Goal: Use online tool/utility

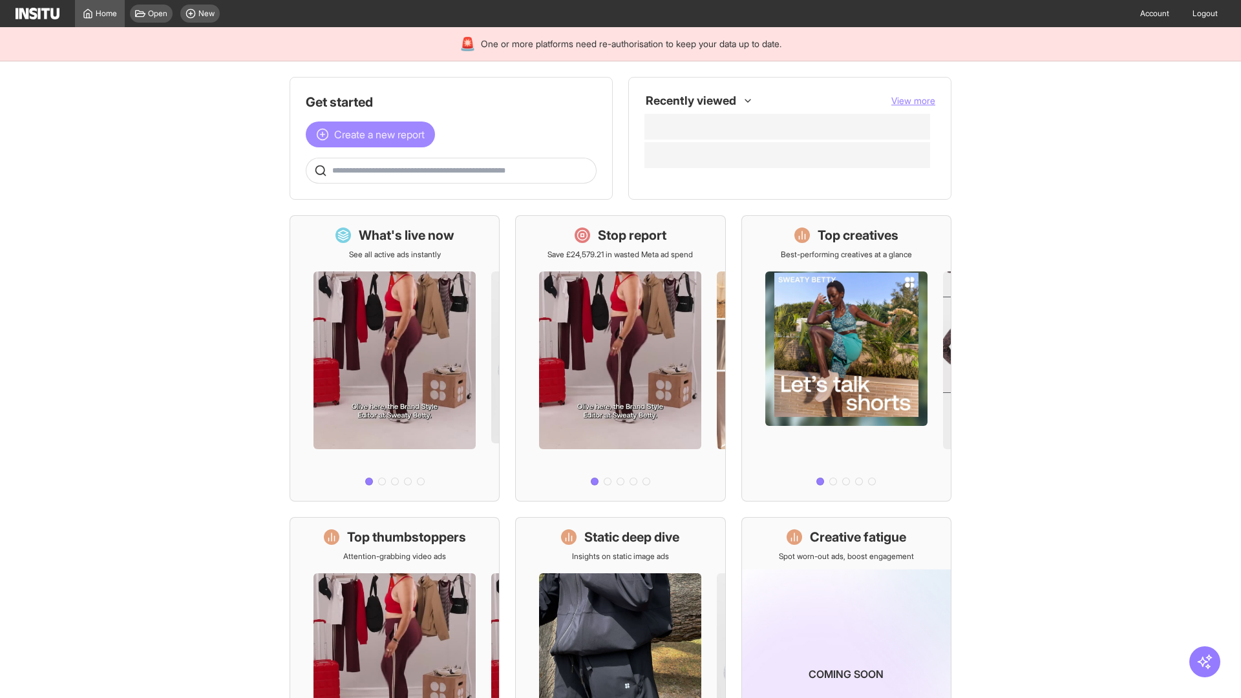
click at [374, 134] on span "Create a new report" at bounding box center [379, 135] width 91 height 16
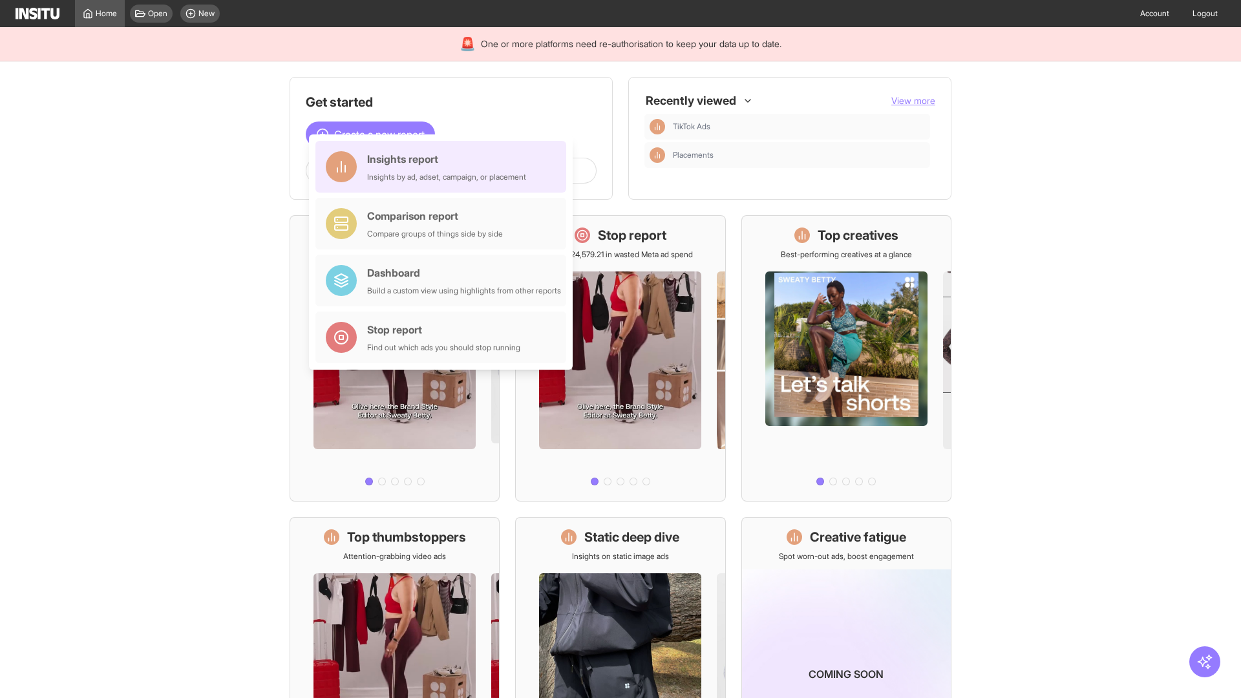
click at [444, 167] on div "Insights report Insights by ad, adset, campaign, or placement" at bounding box center [446, 166] width 159 height 31
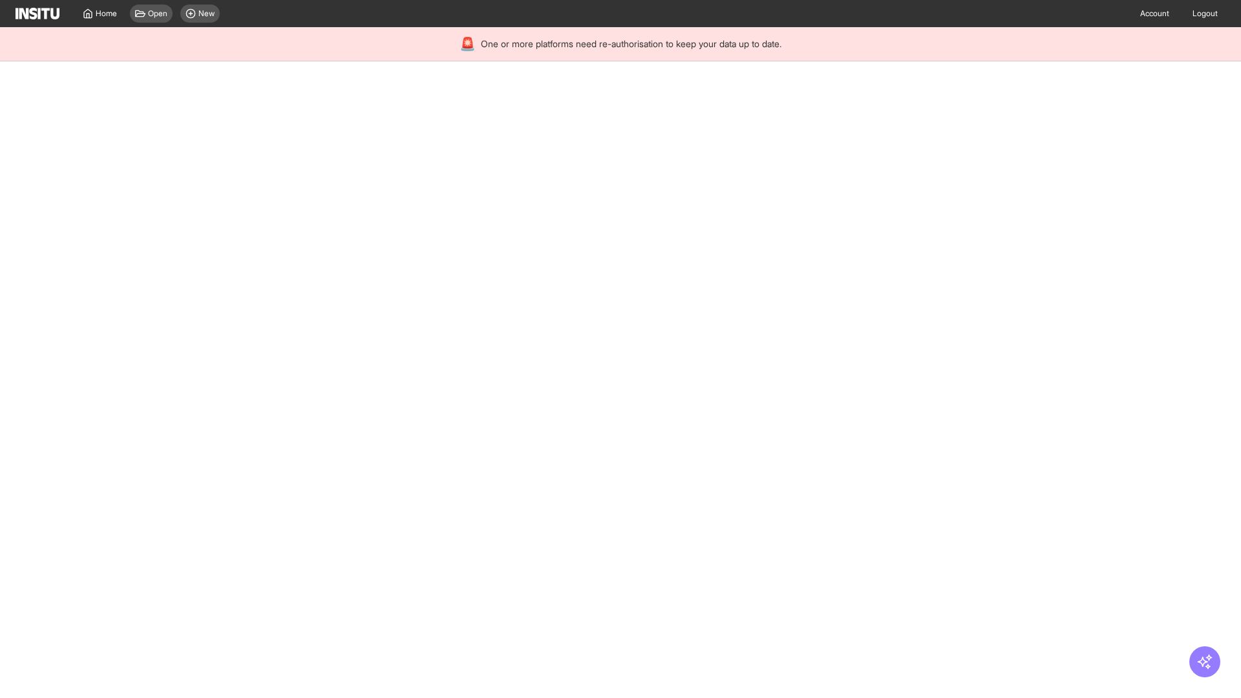
select select "**"
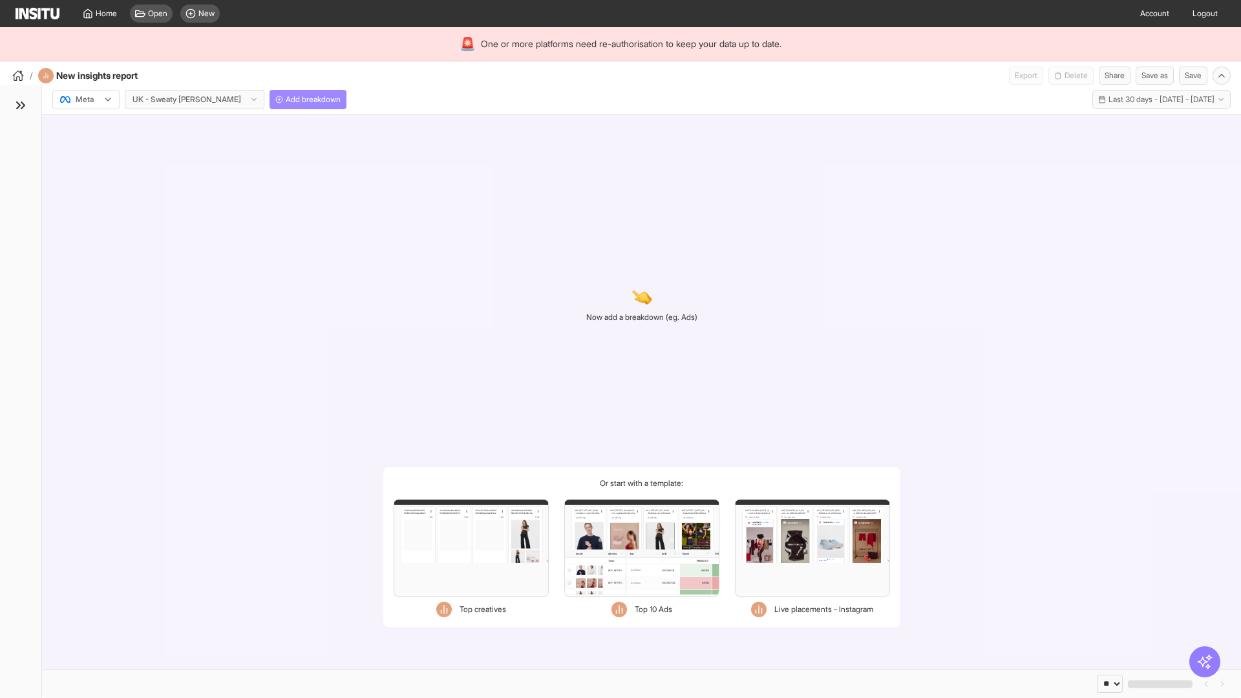
click at [286, 100] on span "Add breakdown" at bounding box center [313, 99] width 55 height 10
